Goal: Task Accomplishment & Management: Manage account settings

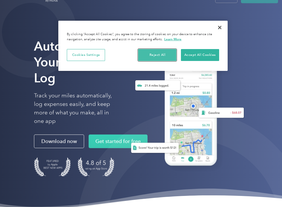
click at [155, 54] on button "Reject All" at bounding box center [157, 55] width 38 height 12
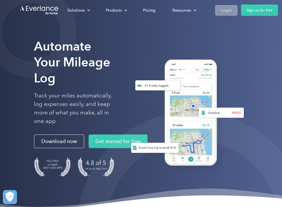
click at [226, 10] on div "Login" at bounding box center [227, 10] width 10 height 7
